Goal: Transaction & Acquisition: Subscribe to service/newsletter

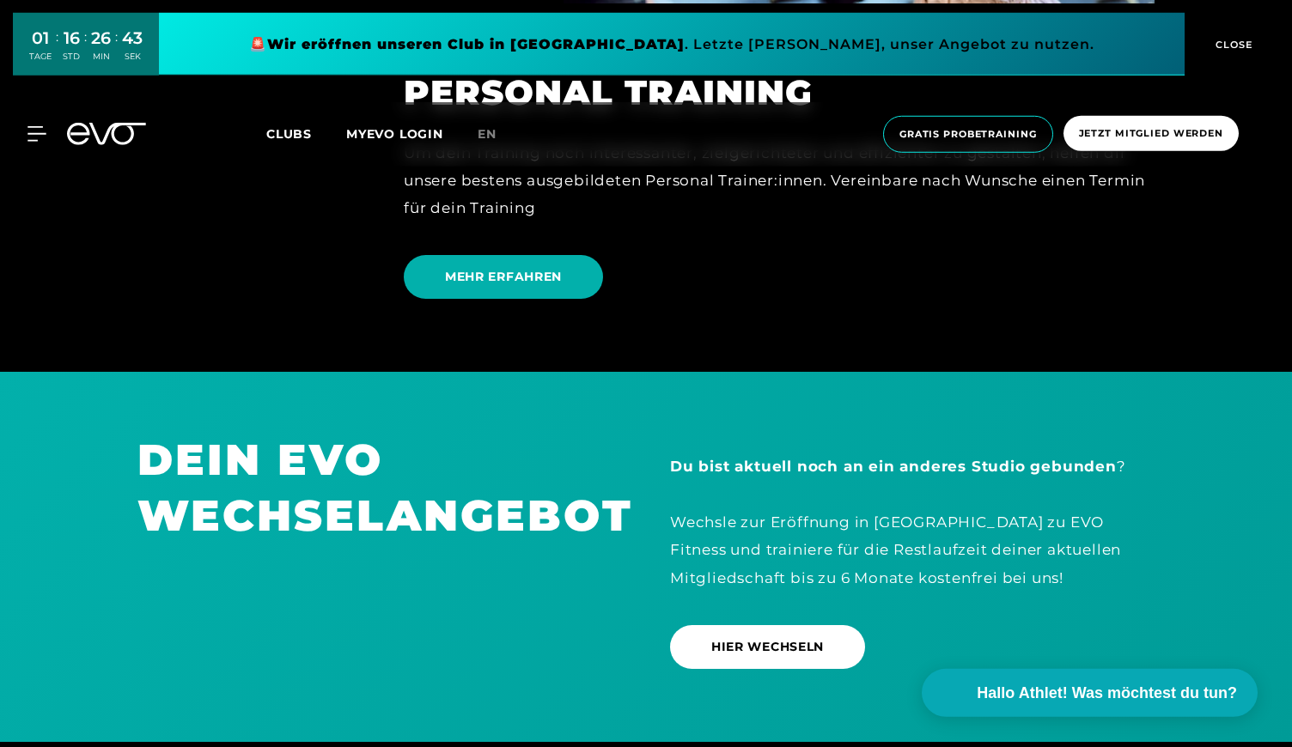
scroll to position [4826, 0]
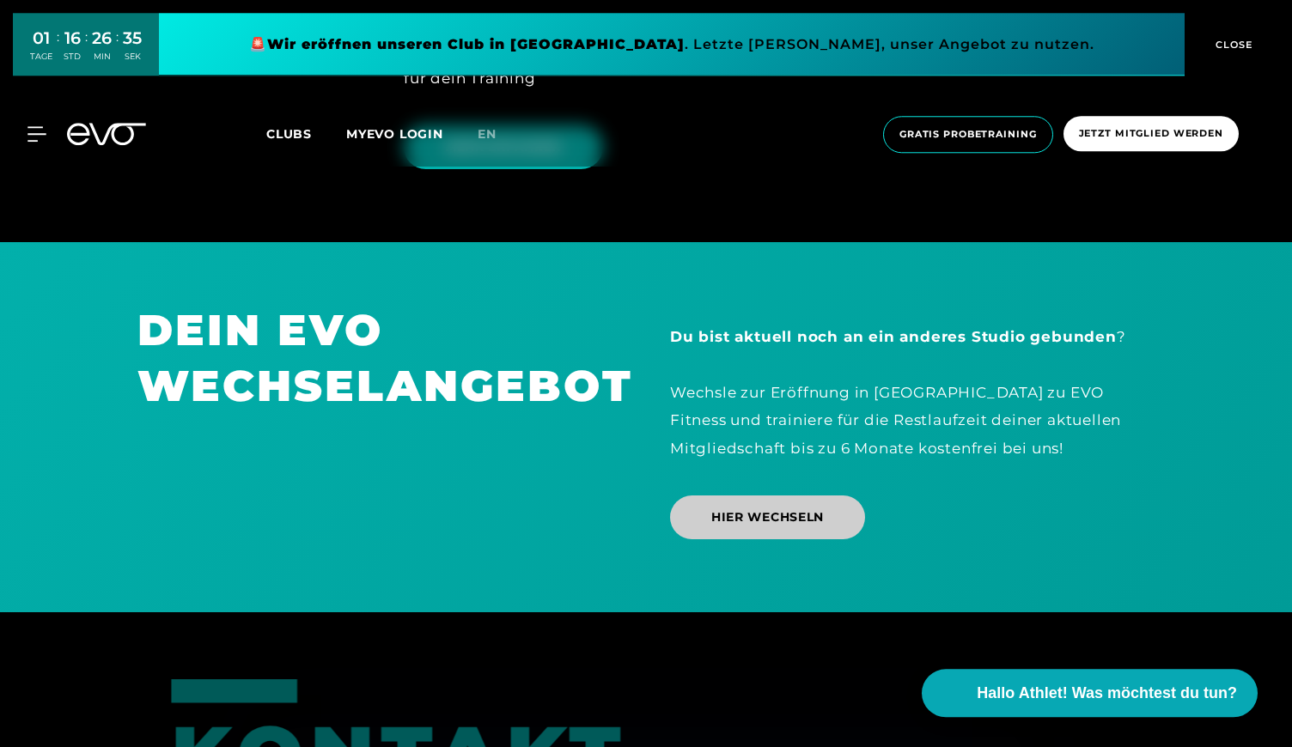
click at [747, 508] on span "HIER WECHSELN" at bounding box center [767, 517] width 113 height 18
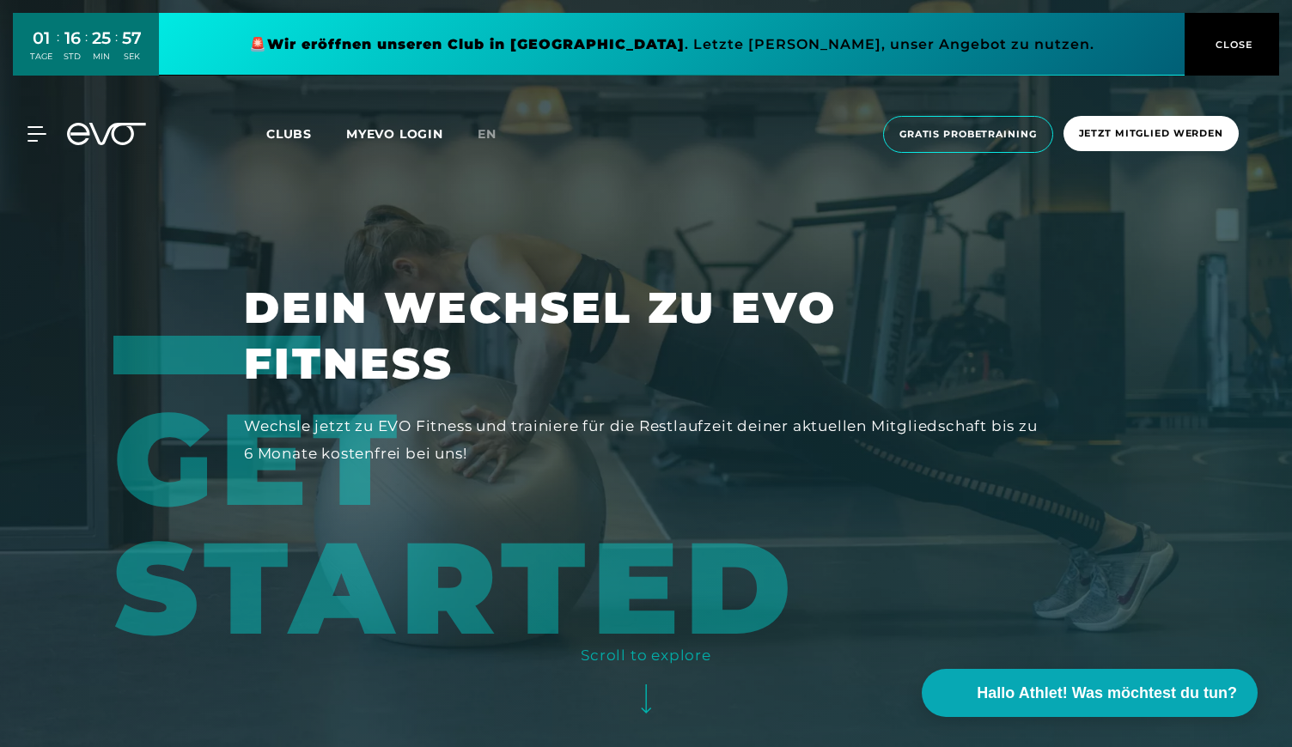
click at [290, 135] on span "Clubs" at bounding box center [289, 133] width 46 height 15
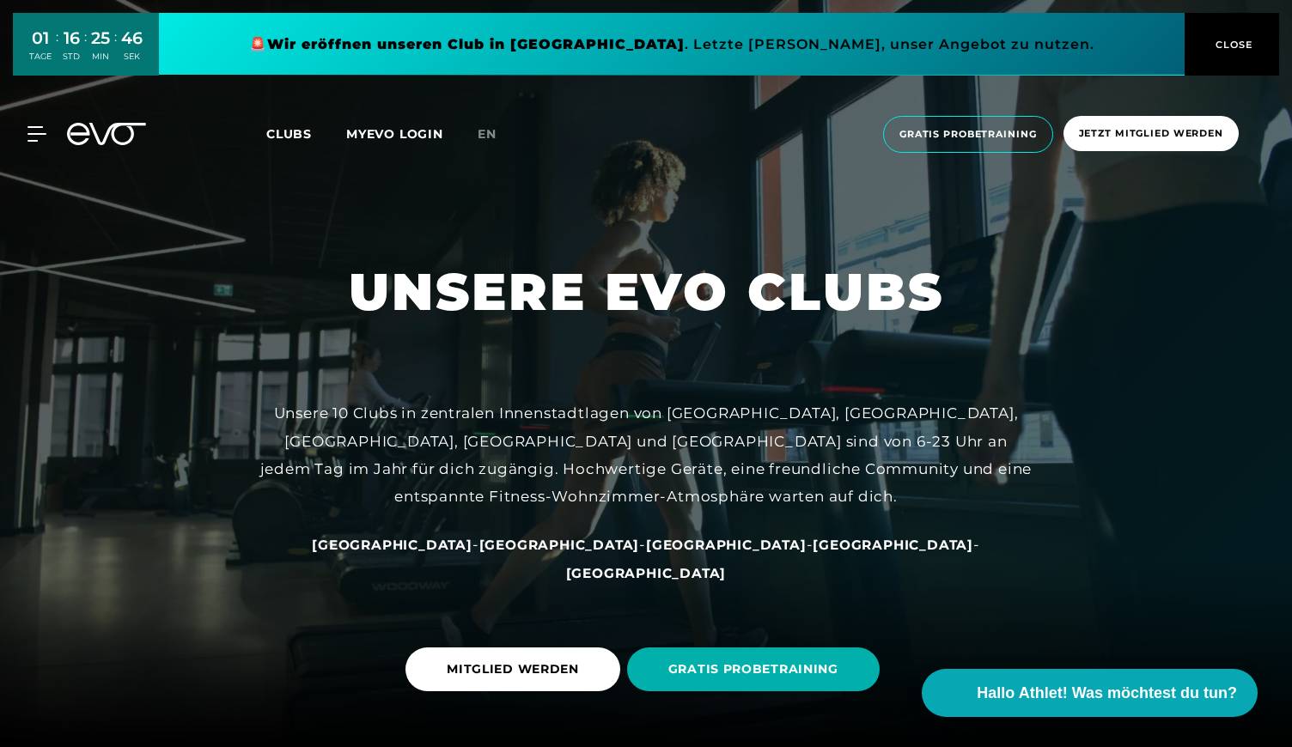
click at [646, 553] on span "[GEOGRAPHIC_DATA]" at bounding box center [726, 545] width 161 height 16
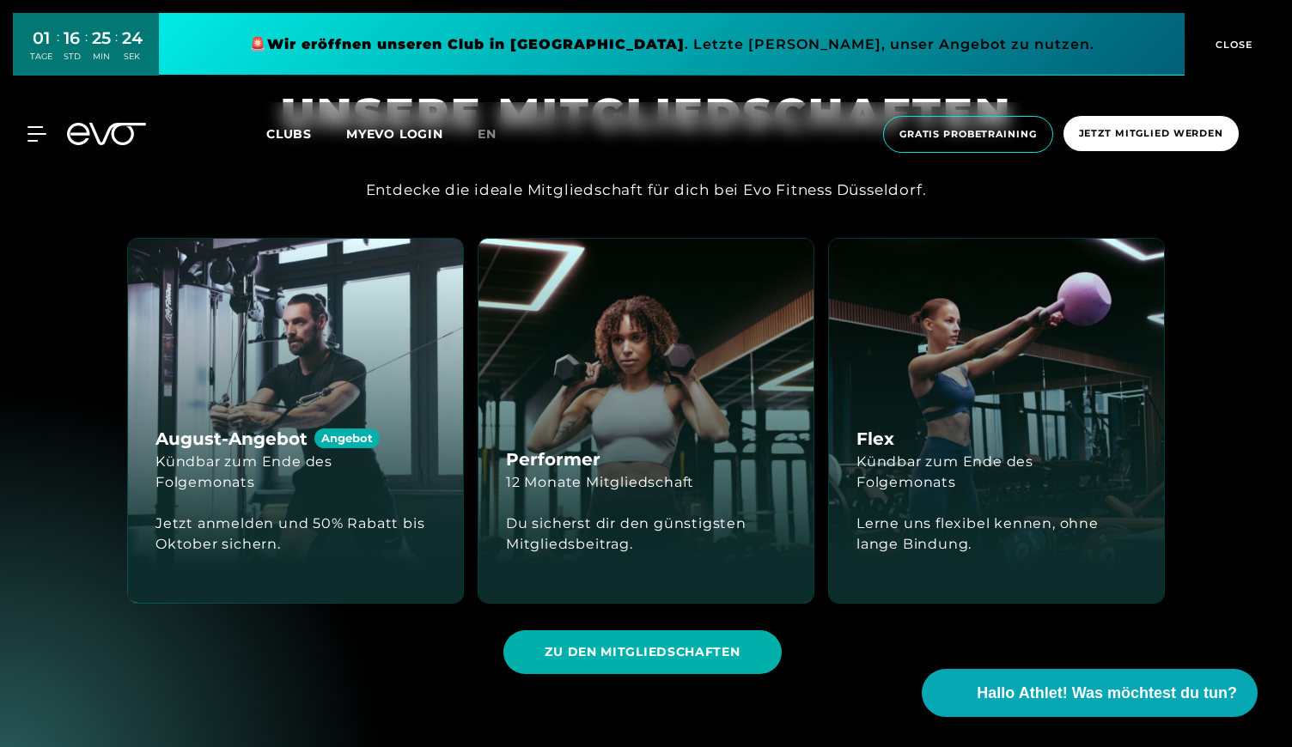
scroll to position [1551, 0]
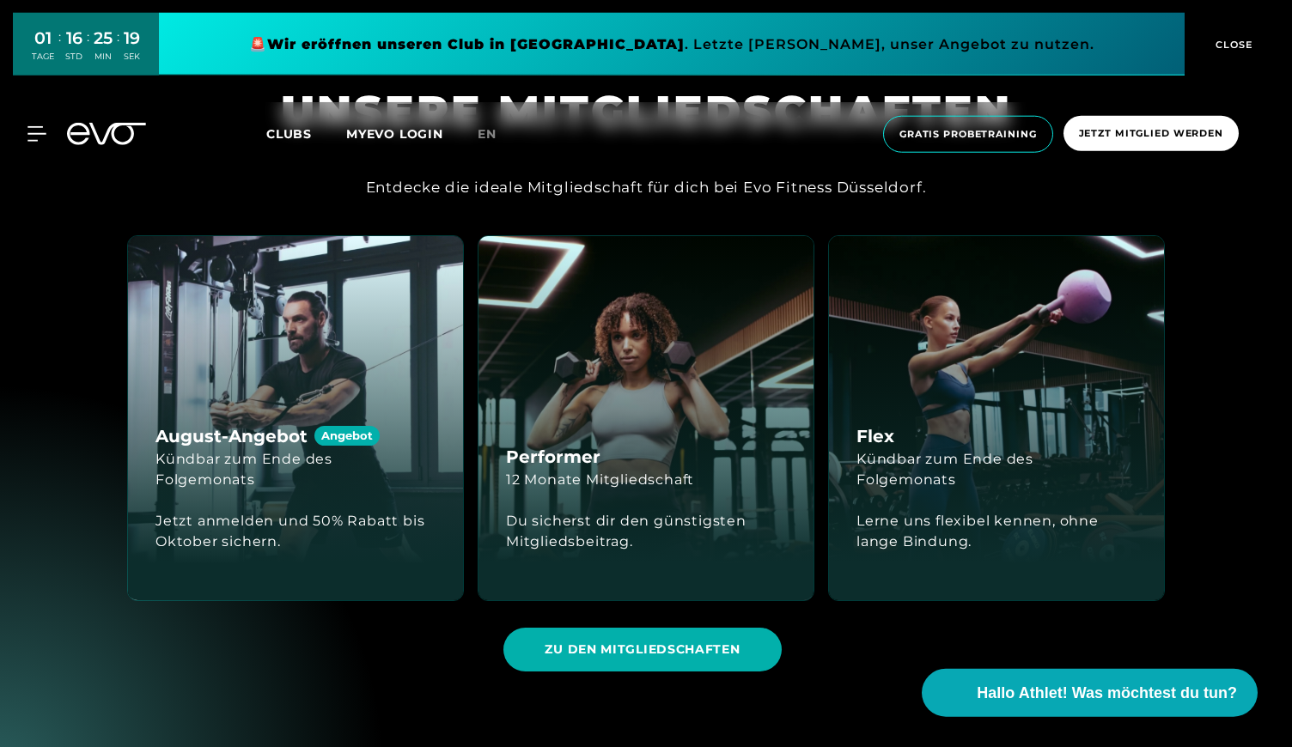
click at [265, 531] on div "Jetzt anmelden und 50% Rabatt bis Oktober sichern." at bounding box center [295, 531] width 280 height 41
click at [343, 446] on div "Angebot" at bounding box center [346, 436] width 65 height 20
click at [267, 449] on h4 "August-Angebot Angebot" at bounding box center [267, 436] width 224 height 26
click at [599, 677] on link "ZU DEN MITGLIEDSCHAFTEN" at bounding box center [645, 650] width 284 height 70
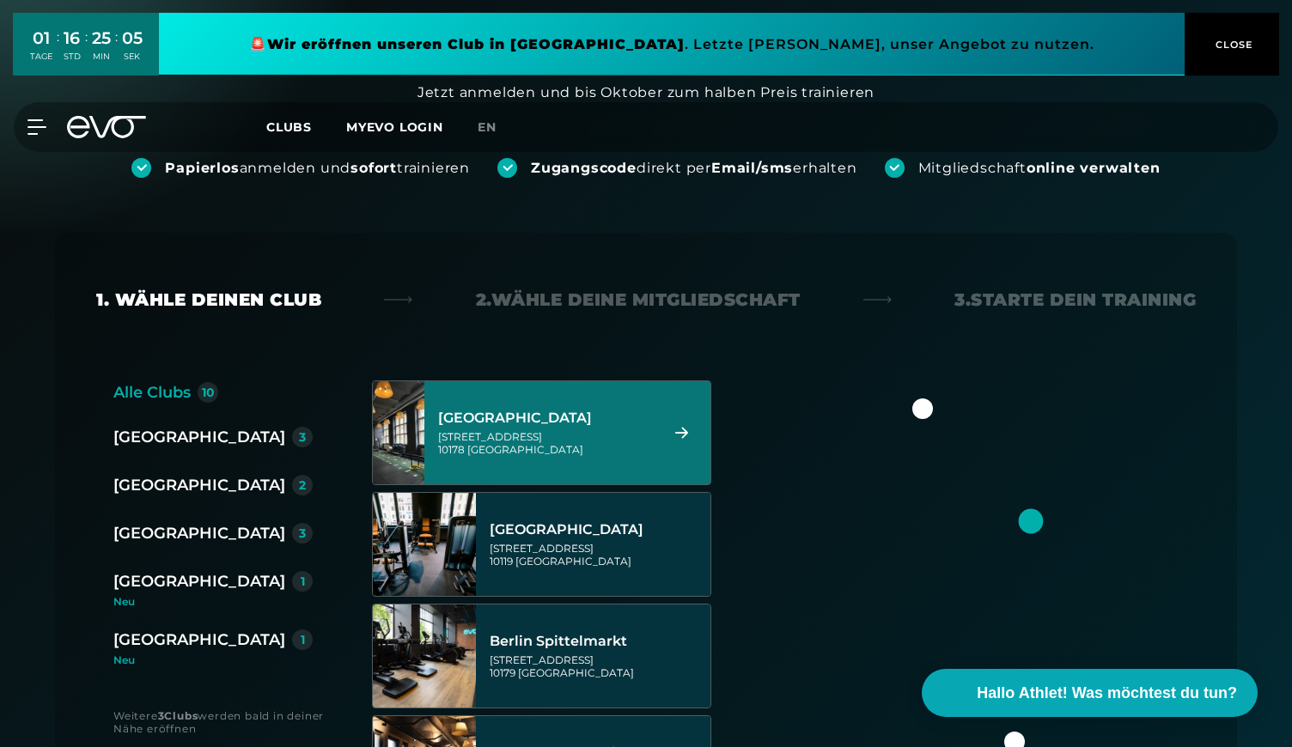
scroll to position [151, 0]
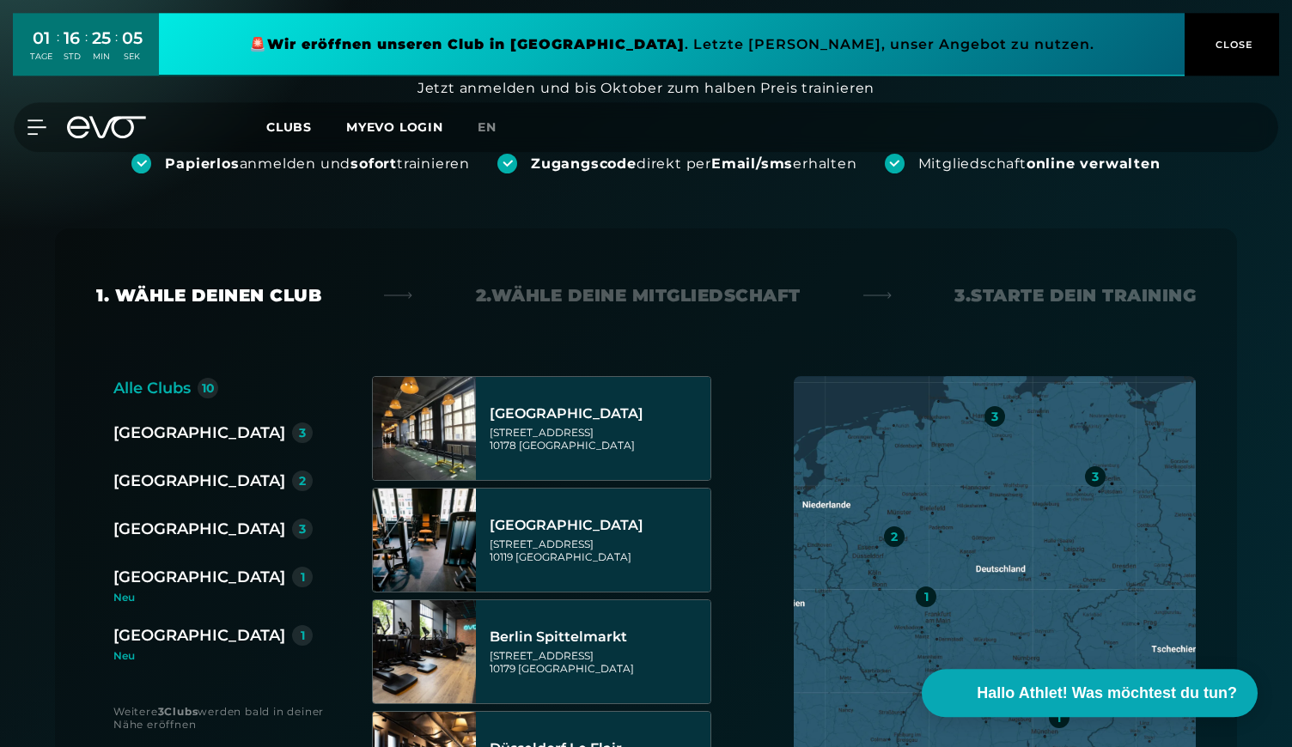
click at [186, 479] on div "[GEOGRAPHIC_DATA]" at bounding box center [199, 481] width 172 height 24
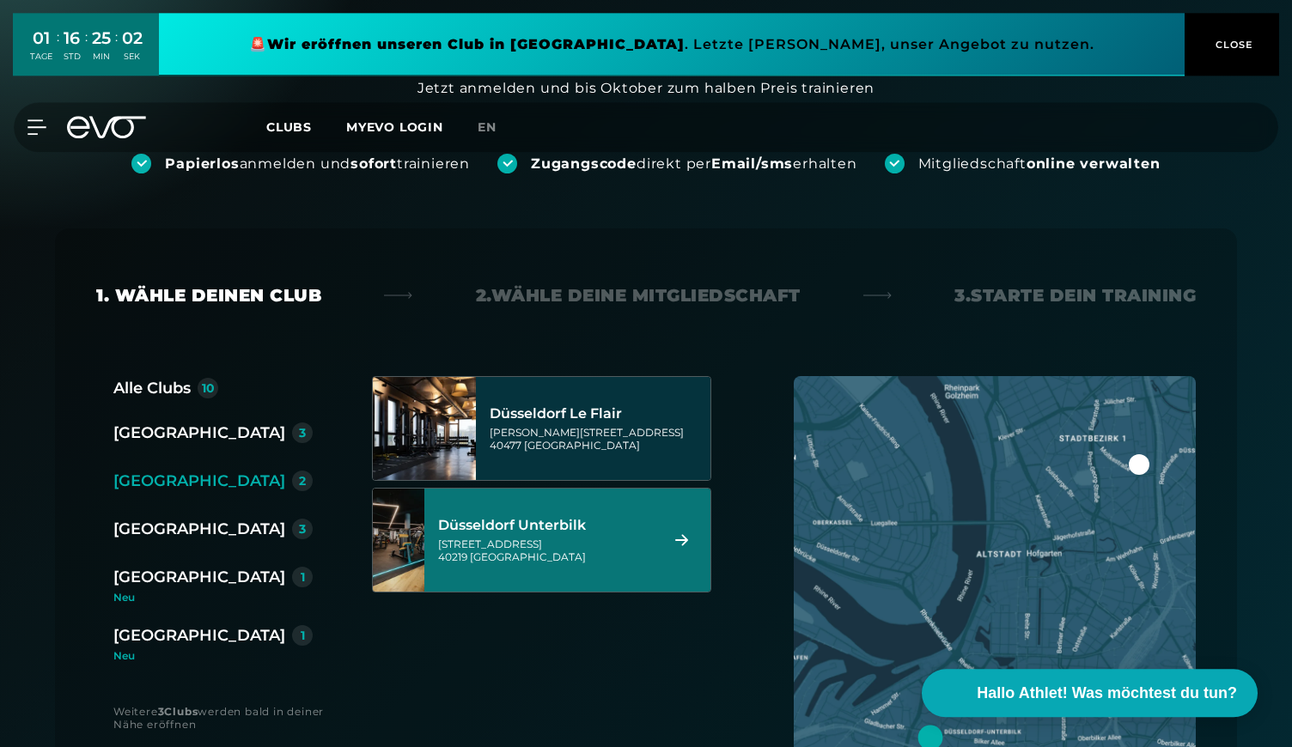
click at [536, 524] on div "Düsseldorf Unterbilk" at bounding box center [546, 525] width 216 height 17
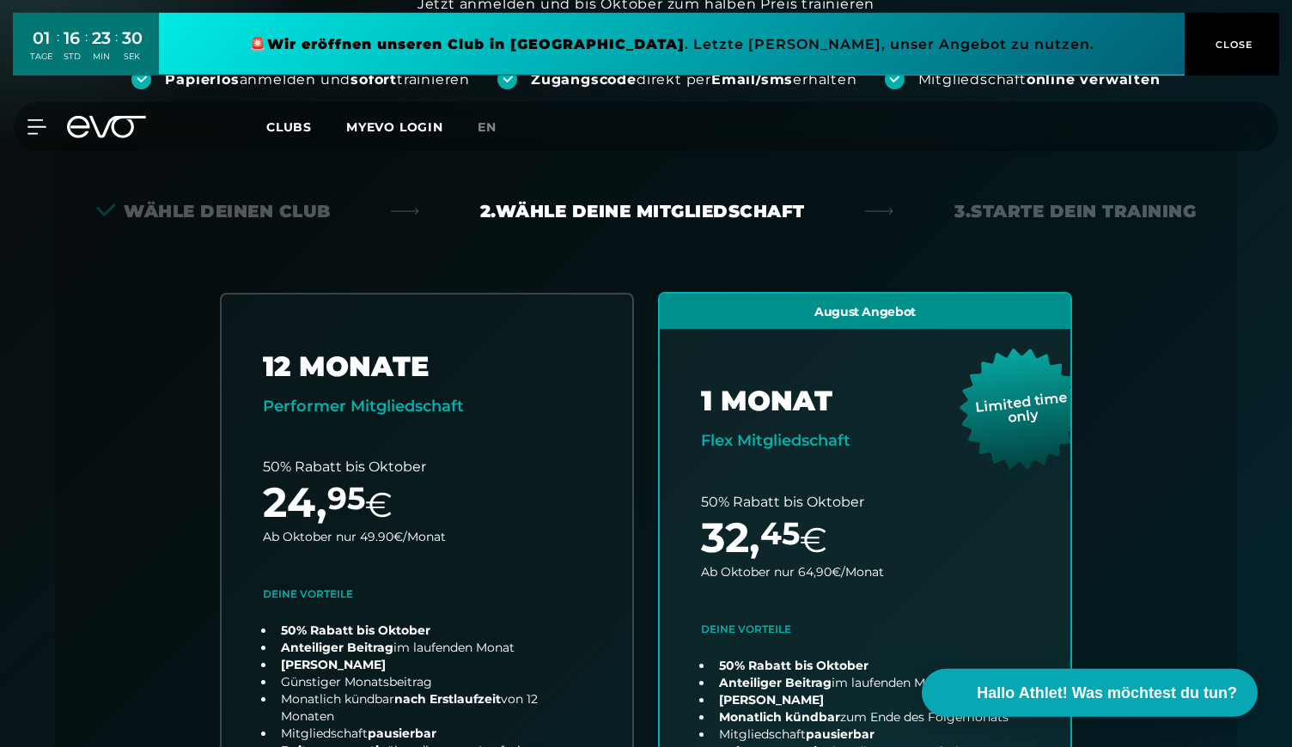
scroll to position [0, 0]
